Goal: Communication & Community: Share content

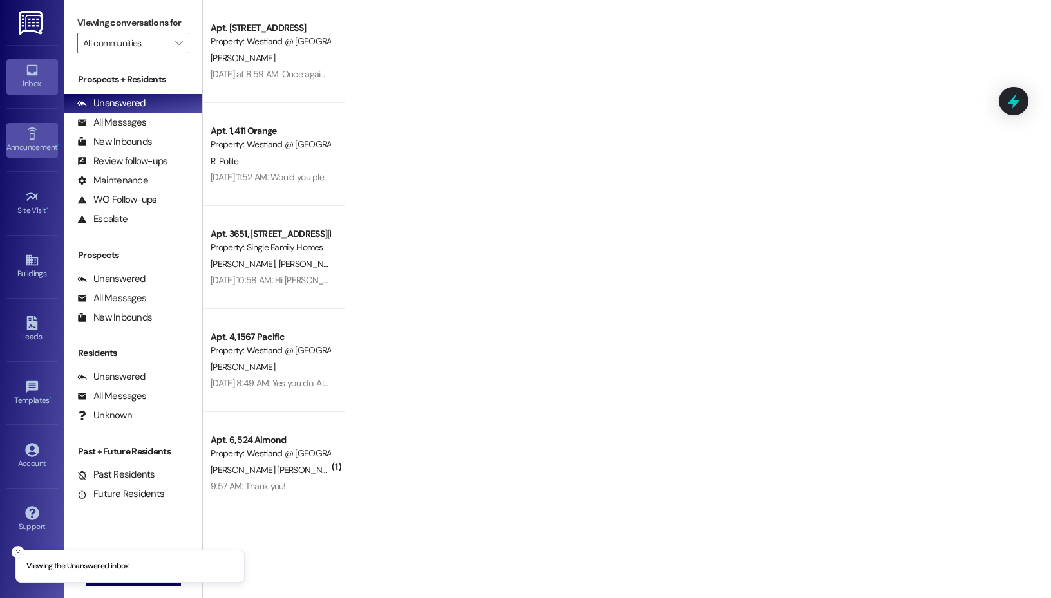
click at [31, 132] on icon at bounding box center [32, 134] width 14 height 14
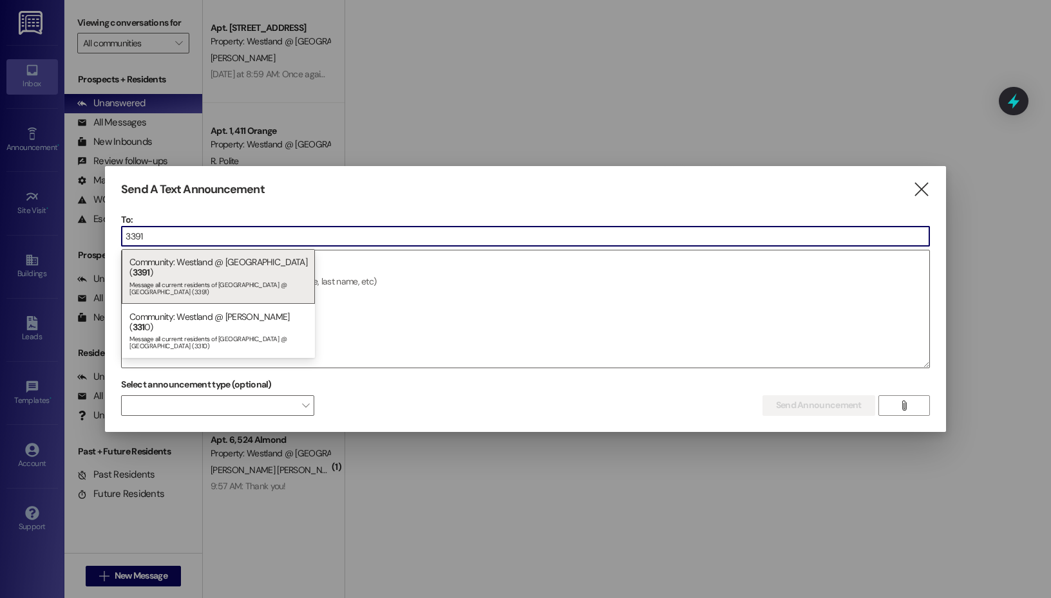
type input "3391"
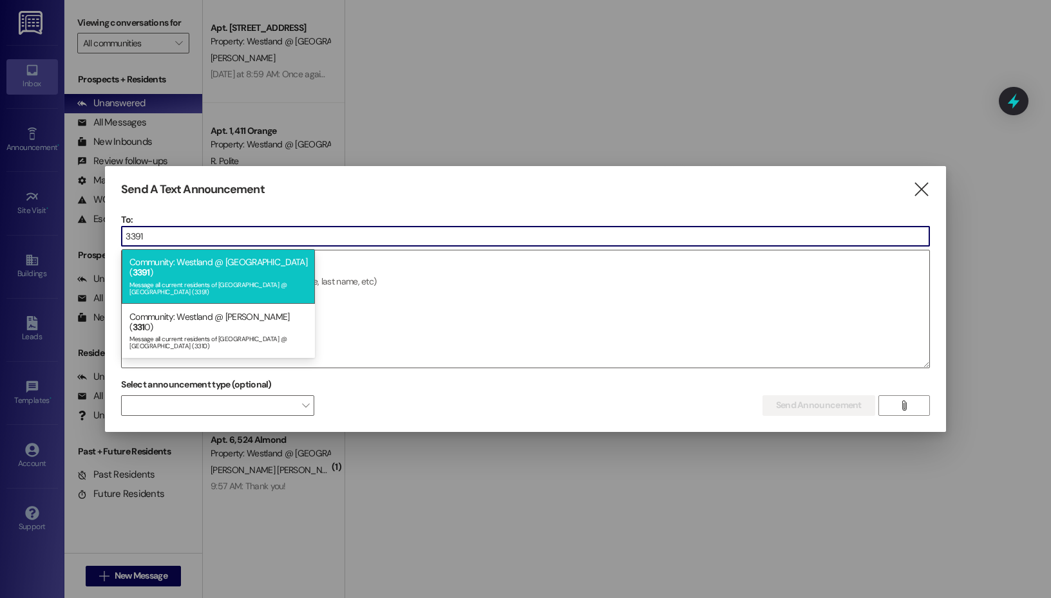
click at [204, 278] on div "Message all current residents of [GEOGRAPHIC_DATA] @ [GEOGRAPHIC_DATA] (3391)" at bounding box center [218, 287] width 178 height 18
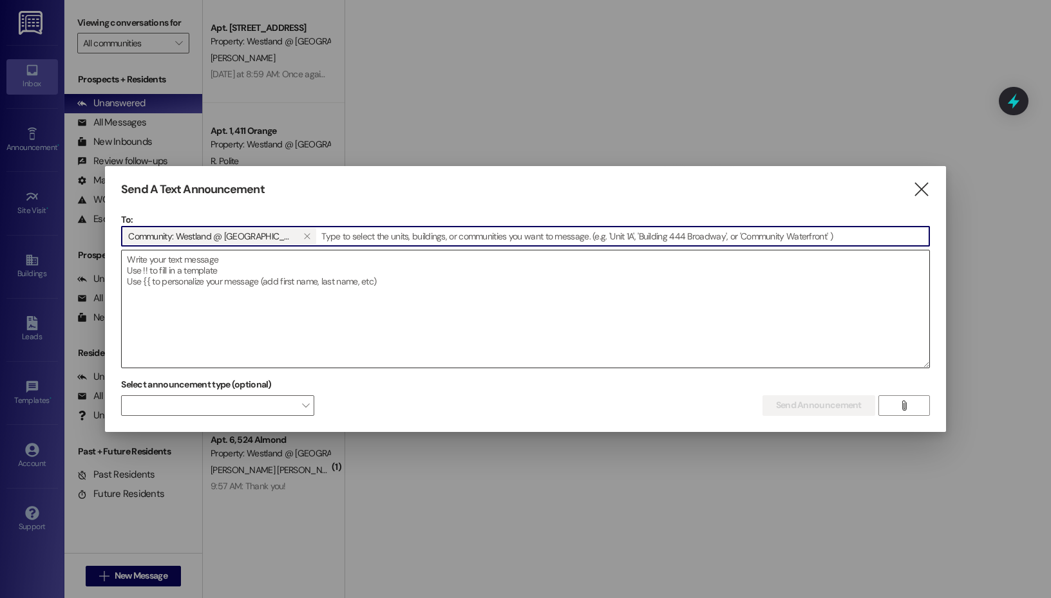
click at [212, 283] on textarea at bounding box center [526, 309] width 808 height 117
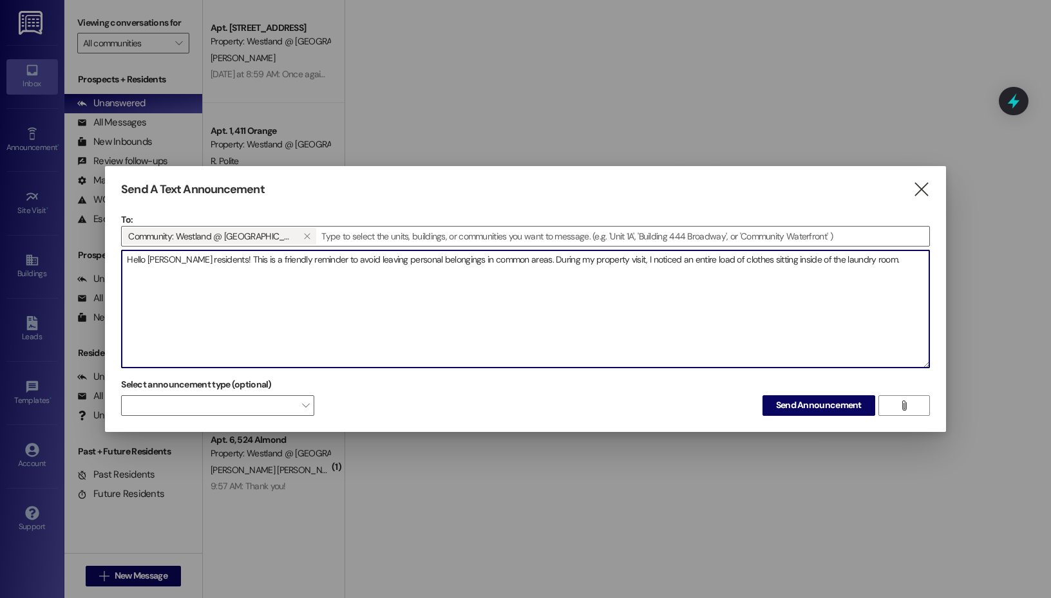
click at [664, 281] on textarea "Hello [PERSON_NAME] residents! This is a friendly reminder to avoid leaving per…" at bounding box center [526, 309] width 808 height 117
paste textarea "Residents, A quick reminder to avoid leaving personal belongings in common area…"
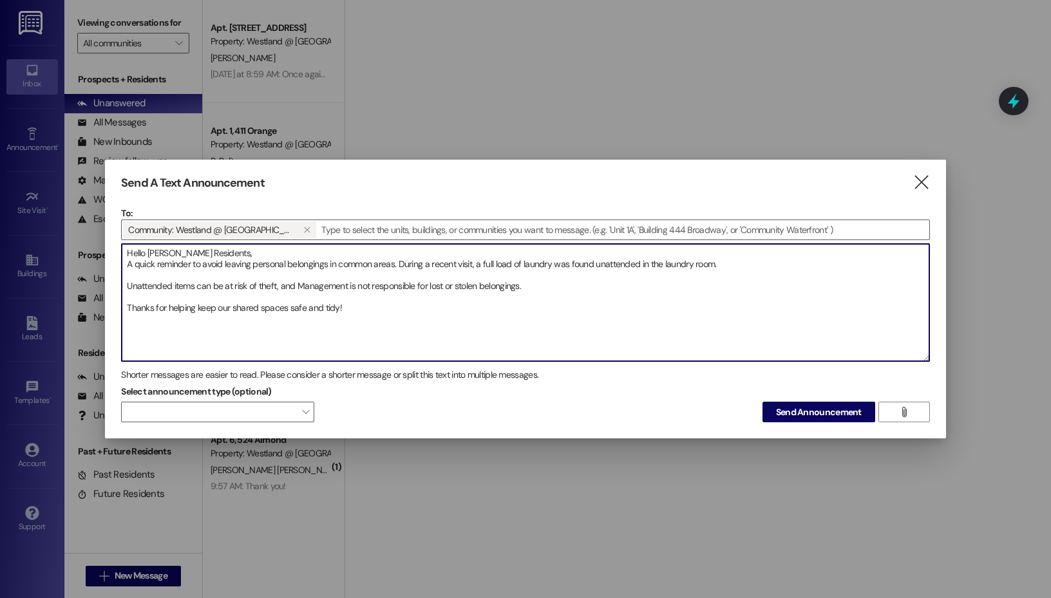
drag, startPoint x: 522, startPoint y: 263, endPoint x: 513, endPoint y: 265, distance: 8.5
click at [513, 265] on textarea "Hello [PERSON_NAME] Residents, A quick reminder to avoid leaving personal belon…" at bounding box center [526, 302] width 808 height 117
drag, startPoint x: 494, startPoint y: 264, endPoint x: 483, endPoint y: 264, distance: 10.9
click at [483, 264] on textarea "Hello [PERSON_NAME] Residents, A quick reminder to avoid leaving personal belon…" at bounding box center [526, 302] width 808 height 117
drag, startPoint x: 507, startPoint y: 263, endPoint x: 482, endPoint y: 266, distance: 24.6
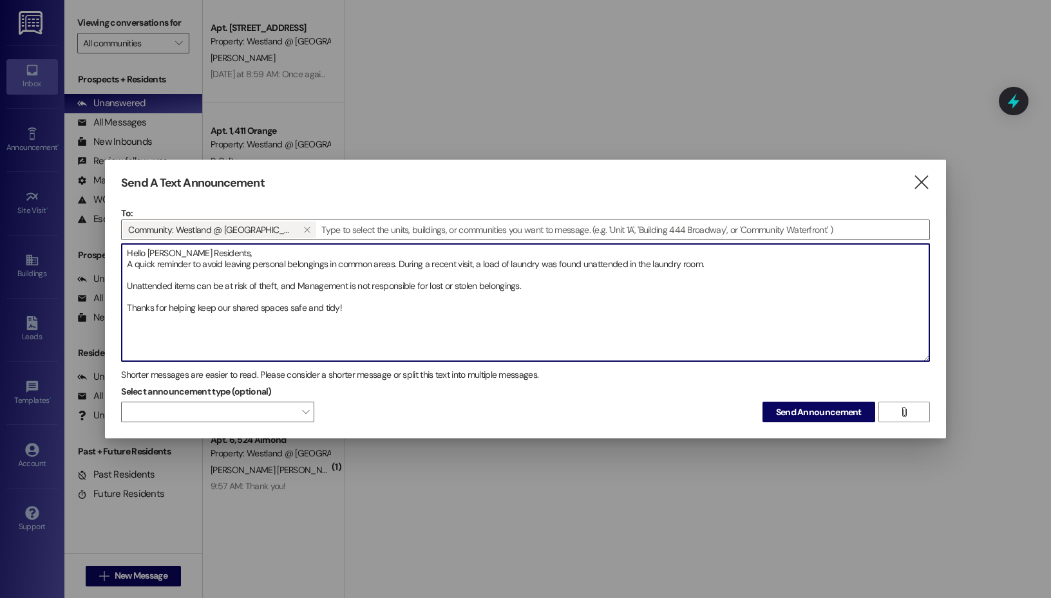
click at [482, 266] on textarea "Hello [PERSON_NAME] Residents, A quick reminder to avoid leaving personal belon…" at bounding box center [526, 302] width 808 height 117
click at [509, 263] on textarea "Hello [PERSON_NAME] Residents, A quick reminder to avoid leaving personal belon…" at bounding box center [526, 302] width 808 height 117
click at [128, 267] on textarea "Hello [PERSON_NAME] Residents, A quick reminder to avoid leaving personal belon…" at bounding box center [526, 302] width 808 height 117
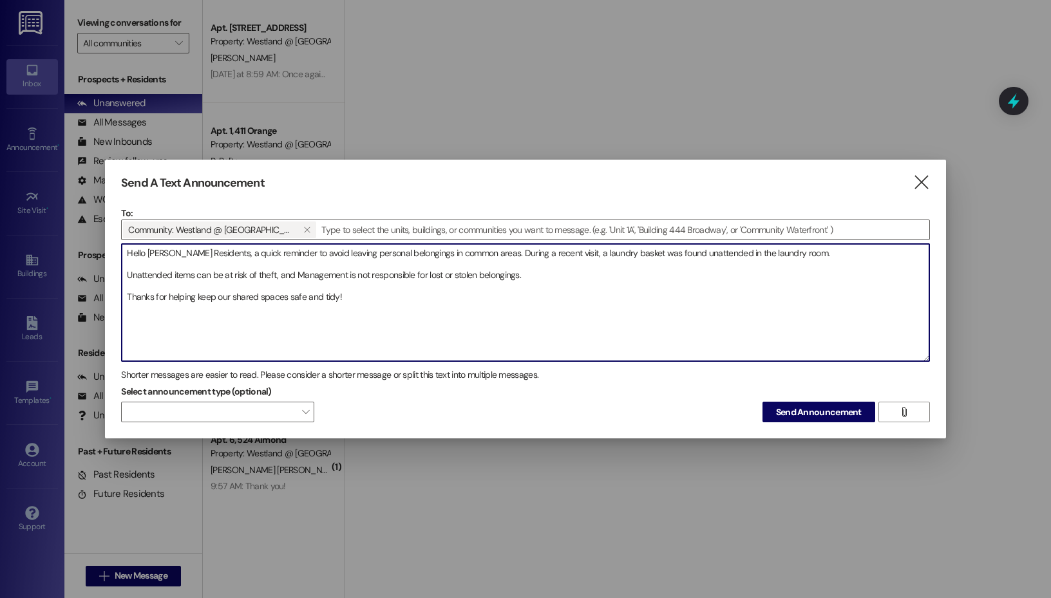
click at [140, 267] on textarea "Hello [PERSON_NAME] Residents, a quick reminder to avoid leaving personal belon…" at bounding box center [526, 302] width 808 height 117
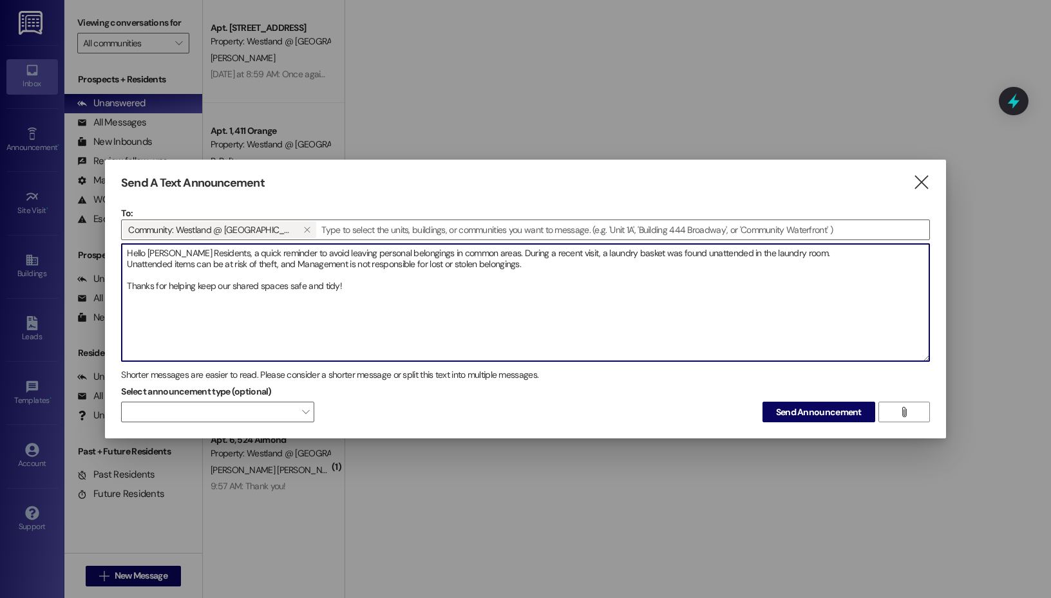
click at [138, 279] on textarea "Hello [PERSON_NAME] Residents, a quick reminder to avoid leaving personal belon…" at bounding box center [526, 302] width 808 height 117
type textarea "Hello [PERSON_NAME] Residents, a quick reminder to avoid leaving personal belon…"
click at [826, 413] on span "Send Announcement" at bounding box center [819, 413] width 86 height 14
